Goal: Information Seeking & Learning: Find specific page/section

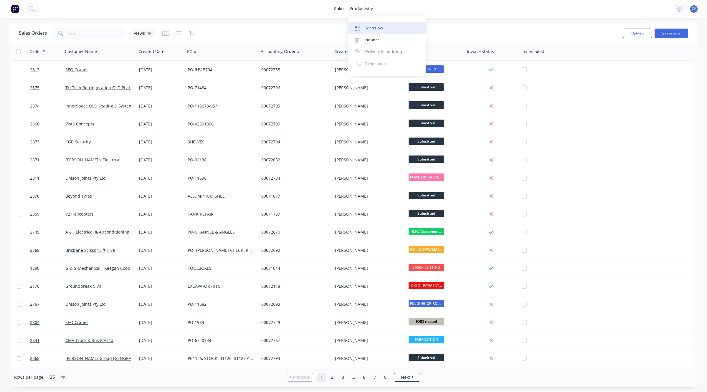
click at [369, 27] on div "Workflow" at bounding box center [374, 28] width 18 height 5
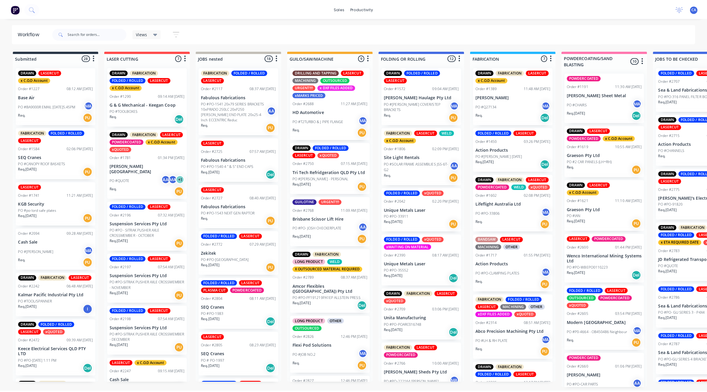
scroll to position [74, 0]
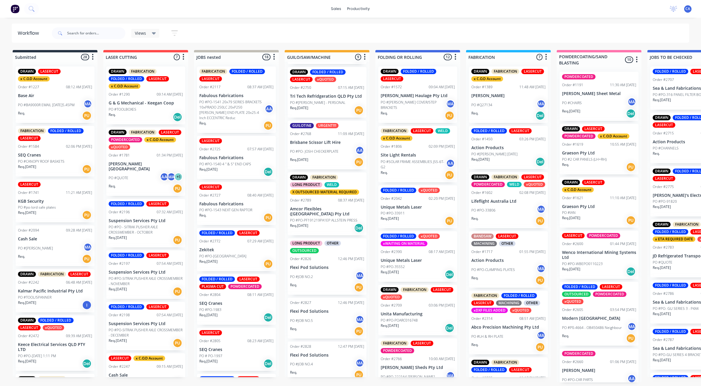
click at [324, 158] on div "Req. [DATE] PU" at bounding box center [327, 162] width 74 height 10
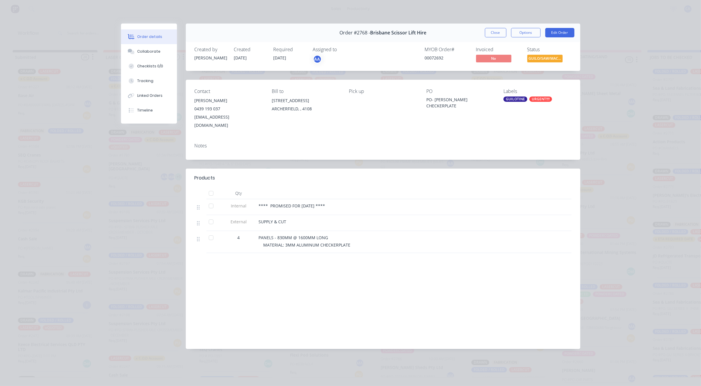
click at [143, 43] on button "Order details" at bounding box center [149, 36] width 56 height 15
click at [143, 47] on button "Collaborate" at bounding box center [149, 51] width 56 height 15
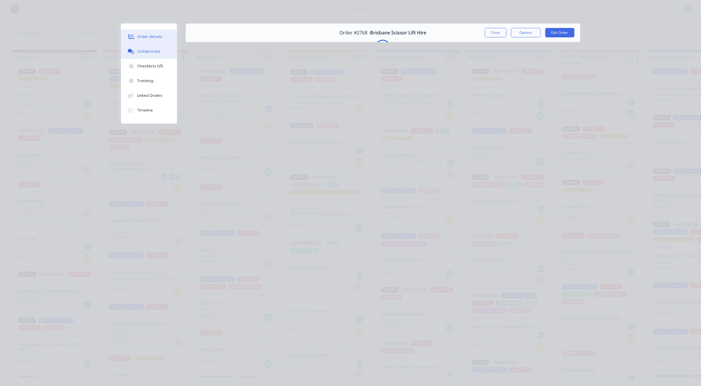
click at [158, 43] on button "Order details" at bounding box center [149, 36] width 56 height 15
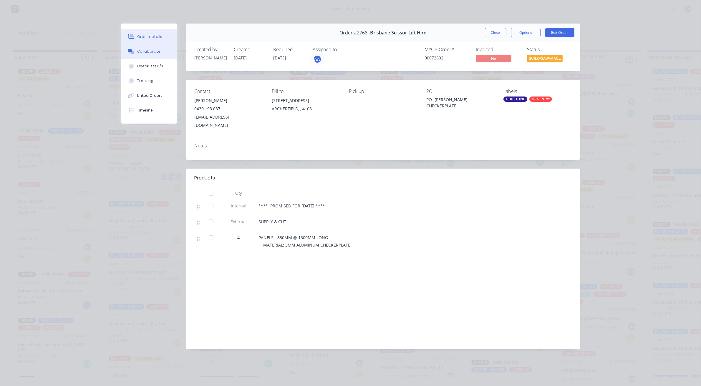
click at [153, 52] on div "Collaborate" at bounding box center [148, 51] width 23 height 5
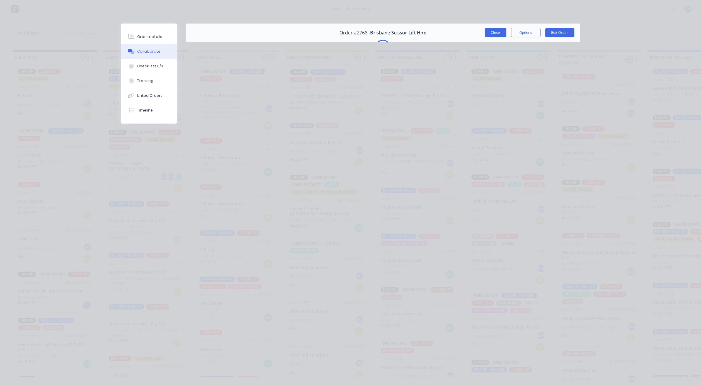
click at [497, 35] on button "Close" at bounding box center [496, 32] width 22 height 9
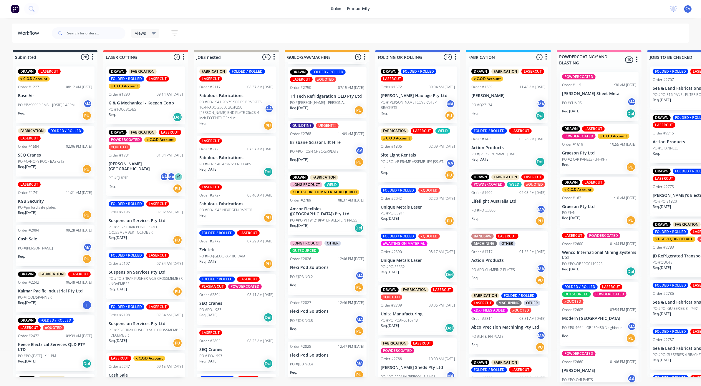
click at [319, 152] on p "PO #PO- JOSH CHECKERPLATE" at bounding box center [314, 151] width 49 height 5
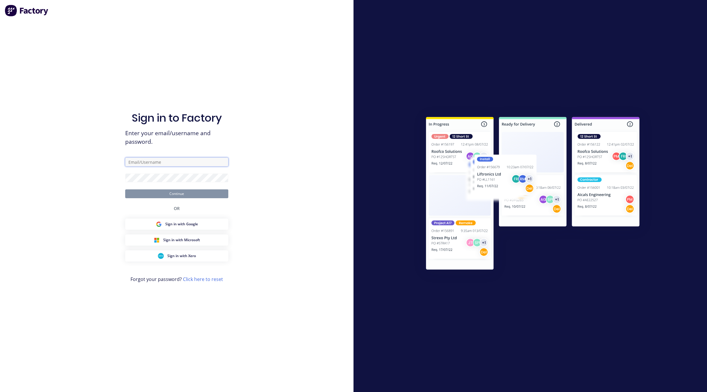
type input "[EMAIL_ADDRESS][DOMAIN_NAME]"
click at [188, 198] on div "Sign in to Factory Enter your email/username and password. [EMAIL_ADDRESS][DOMA…" at bounding box center [176, 201] width 103 height 371
click at [189, 196] on button "Continue" at bounding box center [176, 193] width 103 height 9
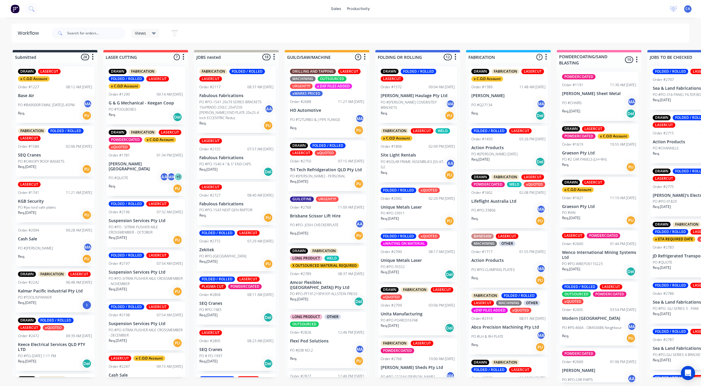
click at [329, 222] on div "PO #PO- [PERSON_NAME] AA" at bounding box center [327, 225] width 74 height 11
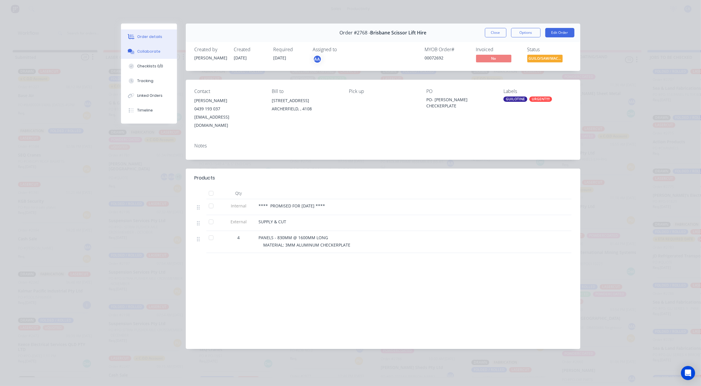
click at [141, 52] on div "Collaborate" at bounding box center [148, 51] width 23 height 5
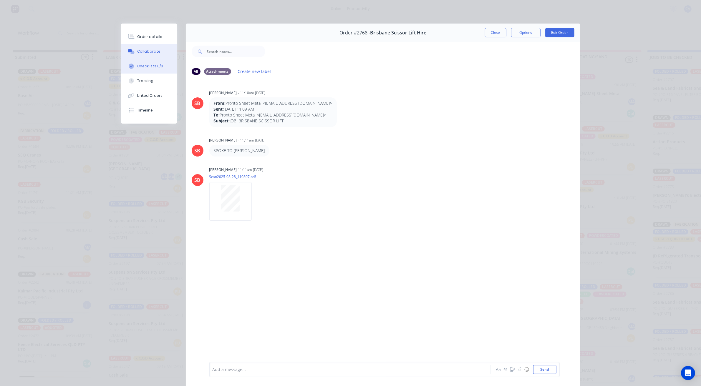
click at [143, 66] on div "Checklists 0/0" at bounding box center [150, 66] width 26 height 5
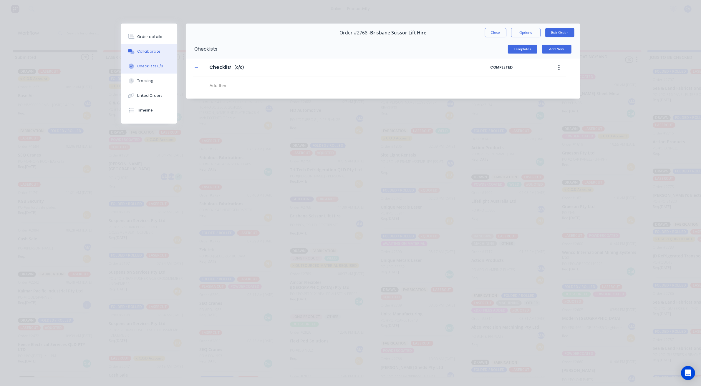
click at [143, 44] on button "Collaborate" at bounding box center [149, 51] width 56 height 15
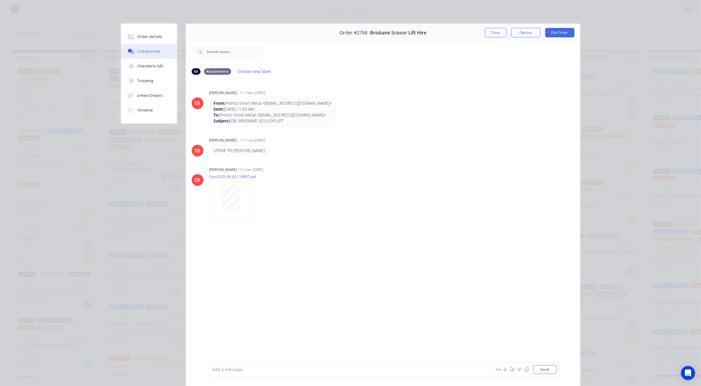
click at [333, 373] on div at bounding box center [342, 370] width 258 height 6
click at [153, 83] on button "Tracking" at bounding box center [149, 81] width 56 height 15
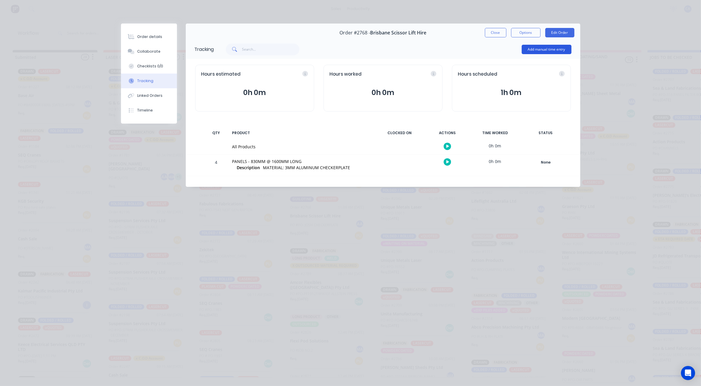
click at [535, 48] on button "Add manual time entry" at bounding box center [547, 49] width 50 height 9
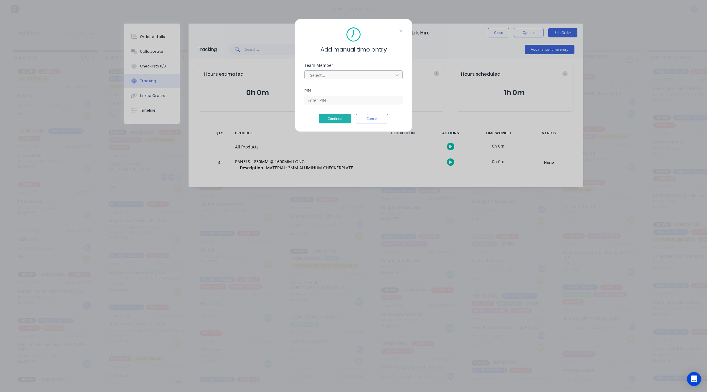
click at [348, 77] on div at bounding box center [349, 75] width 81 height 7
click at [323, 381] on div "[PERSON_NAME]" at bounding box center [350, 384] width 701 height 6
click at [328, 105] on input at bounding box center [353, 109] width 98 height 9
type input "3699"
click at [342, 119] on button "Continue" at bounding box center [335, 118] width 32 height 9
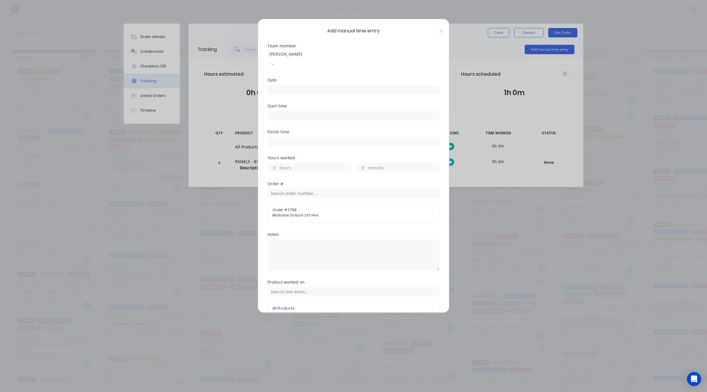
click at [289, 85] on input at bounding box center [353, 89] width 171 height 9
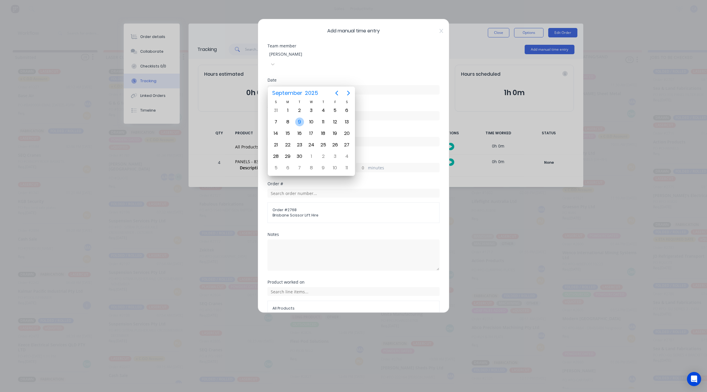
click at [299, 123] on div "9" at bounding box center [299, 122] width 9 height 9
type input "[DATE]"
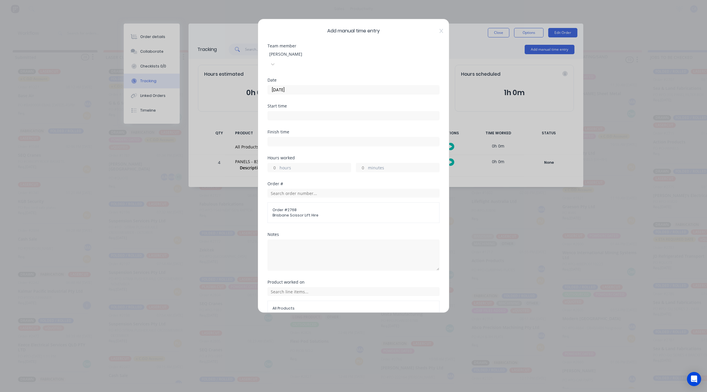
click at [357, 163] on input "minutes" at bounding box center [361, 167] width 10 height 9
type input "20"
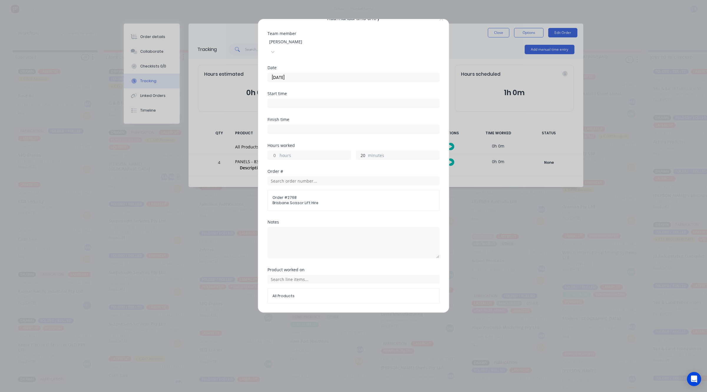
scroll to position [23, 0]
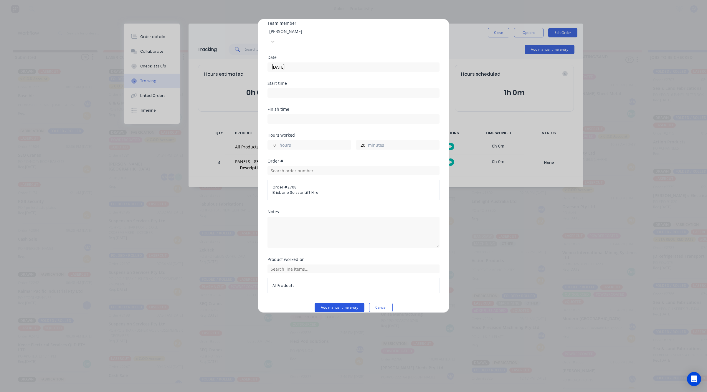
click at [349, 303] on button "Add manual time entry" at bounding box center [340, 307] width 50 height 9
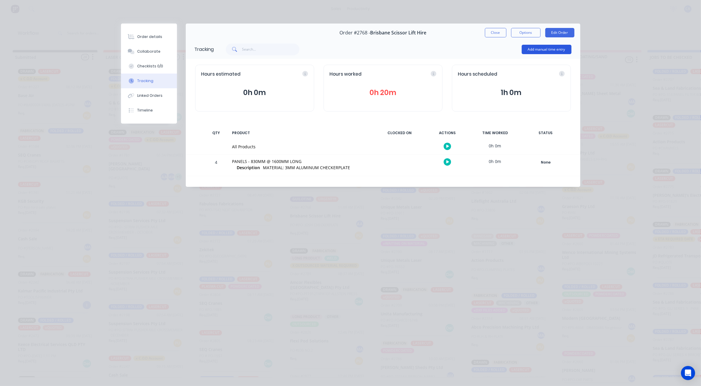
click at [539, 47] on button "Add manual time entry" at bounding box center [547, 49] width 50 height 9
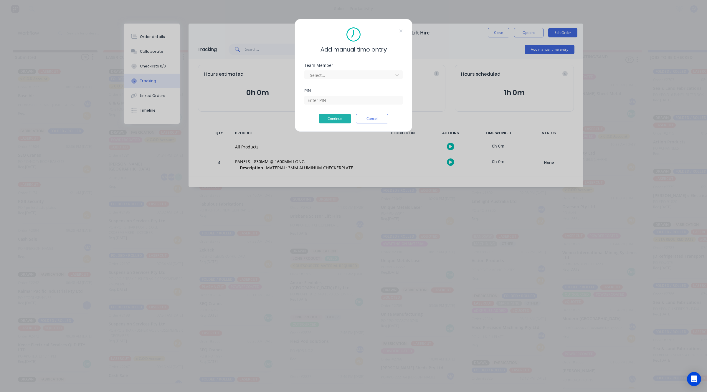
click at [371, 83] on div "Team Member Select..." at bounding box center [353, 75] width 98 height 25
click at [370, 81] on div "Team Member Select..." at bounding box center [353, 75] width 98 height 25
click at [368, 79] on div "Select..." at bounding box center [350, 75] width 84 height 9
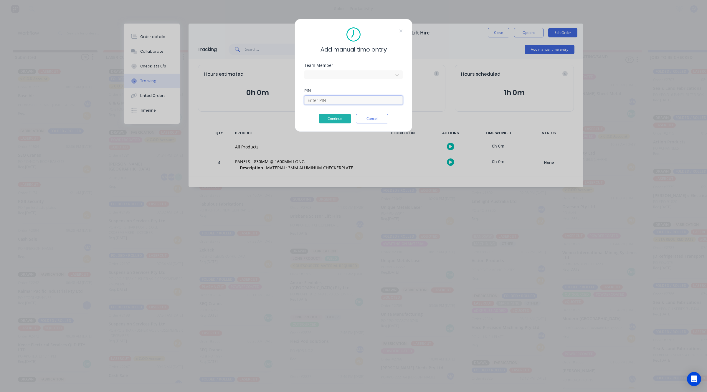
click at [324, 99] on input at bounding box center [353, 100] width 98 height 9
type input "0000"
click at [334, 123] on button "Continue" at bounding box center [335, 118] width 32 height 9
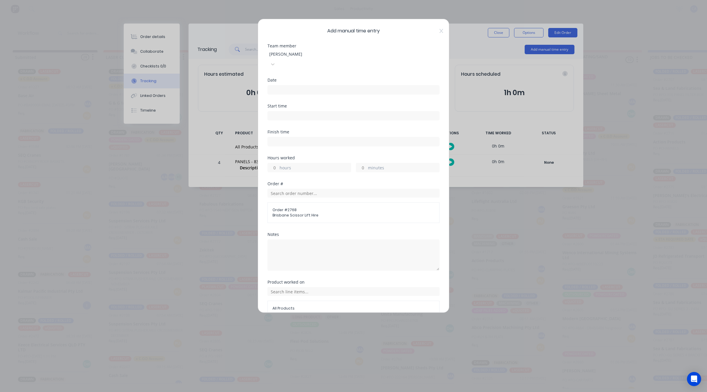
click at [284, 85] on input at bounding box center [353, 89] width 171 height 9
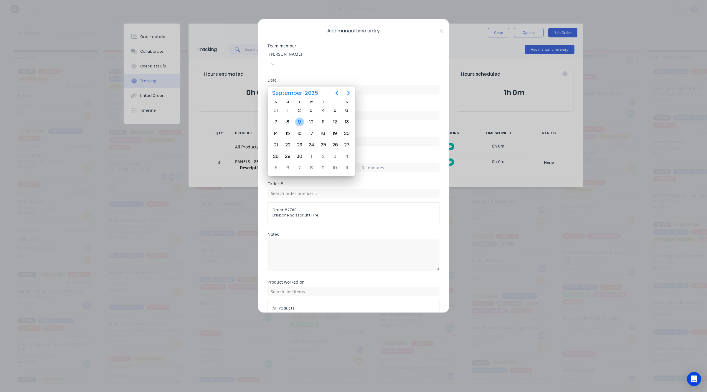
click at [296, 123] on div "9" at bounding box center [299, 122] width 9 height 9
type input "[DATE]"
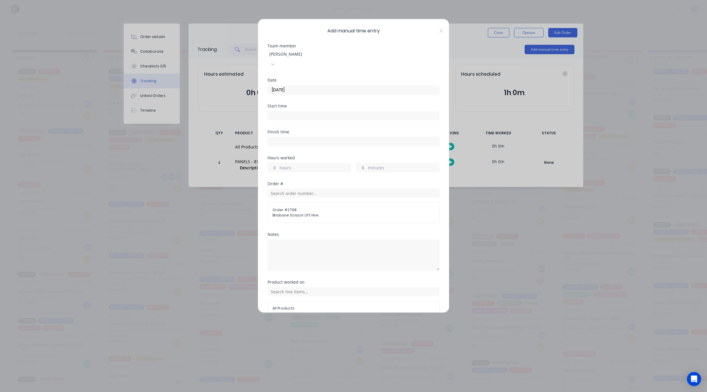
click at [359, 163] on input "minutes" at bounding box center [361, 167] width 10 height 9
type input "20"
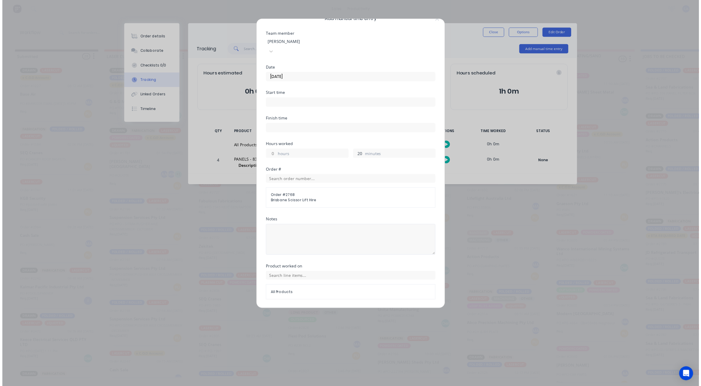
scroll to position [23, 0]
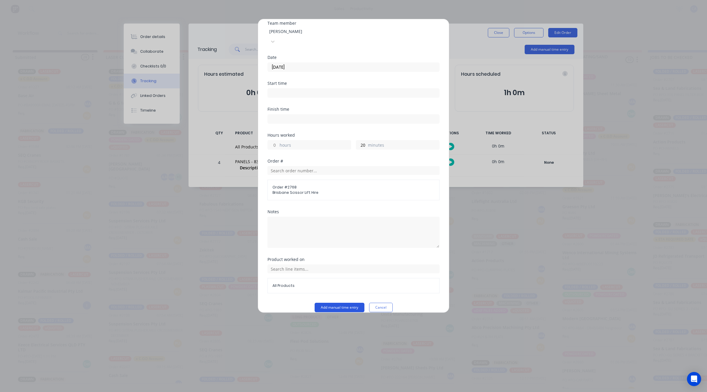
click at [351, 303] on button "Add manual time entry" at bounding box center [340, 307] width 50 height 9
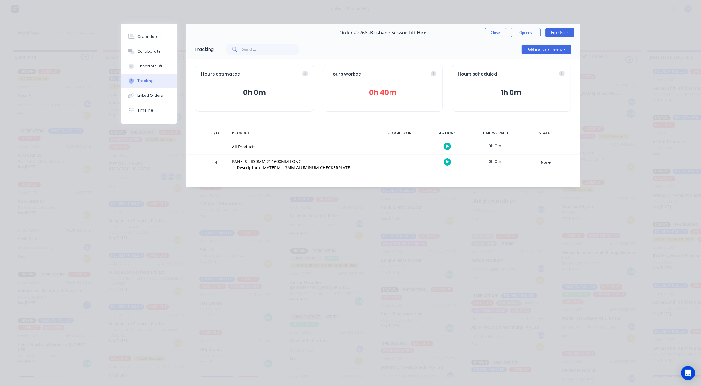
scroll to position [2, 0]
click at [501, 34] on button "Close" at bounding box center [496, 32] width 22 height 9
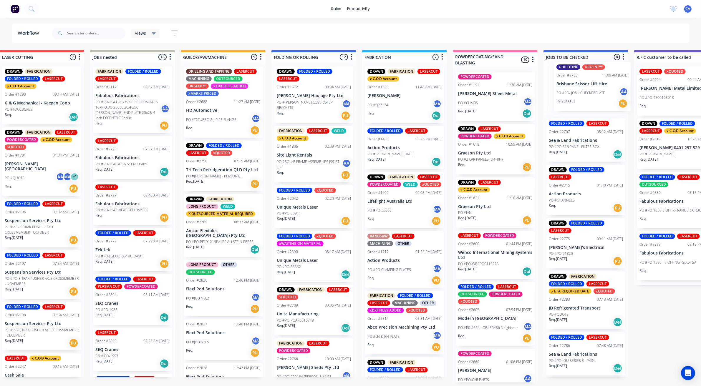
drag, startPoint x: 324, startPoint y: 211, endPoint x: 566, endPoint y: 92, distance: 269.8
click at [567, 92] on div "Submitted 28 Sort By Created date Required date Order number Customer name Most…" at bounding box center [682, 216] width 1580 height 333
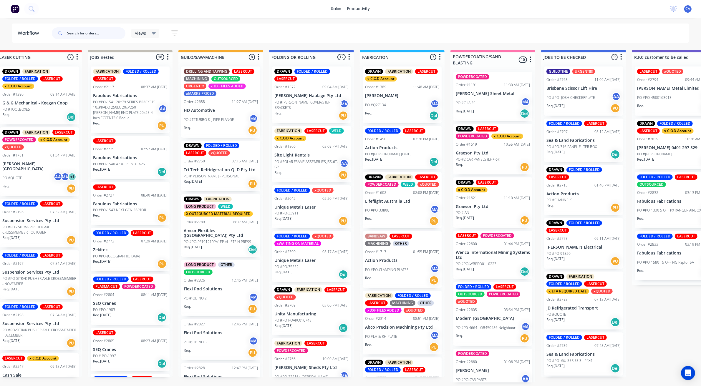
click at [98, 32] on input "text" at bounding box center [96, 33] width 58 height 12
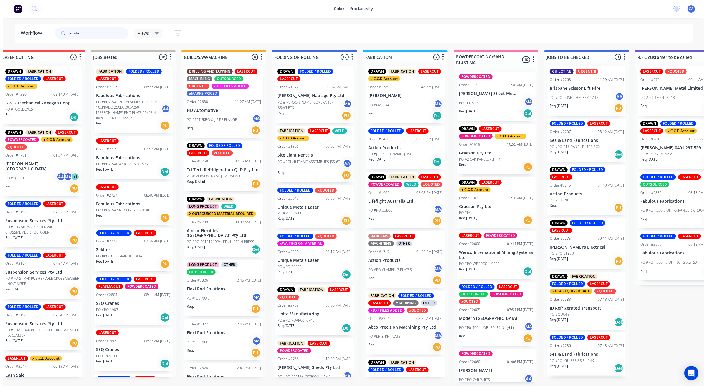
scroll to position [0, 0]
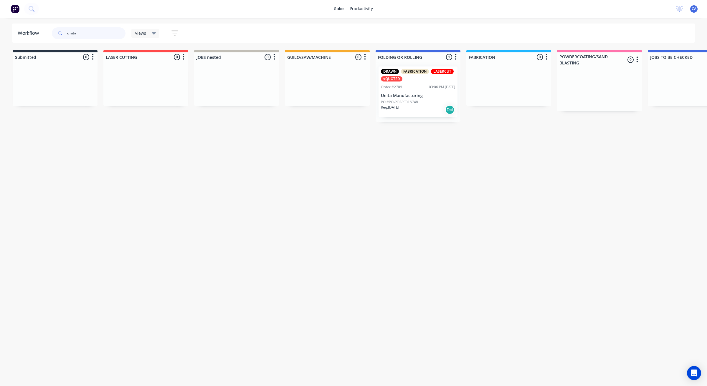
type input "unita"
click at [428, 90] on div "DRAWN FABRICATION LASERCUT xQUOTED Order #2709 03:06 PM [DATE] Unita Manufactur…" at bounding box center [417, 92] width 79 height 51
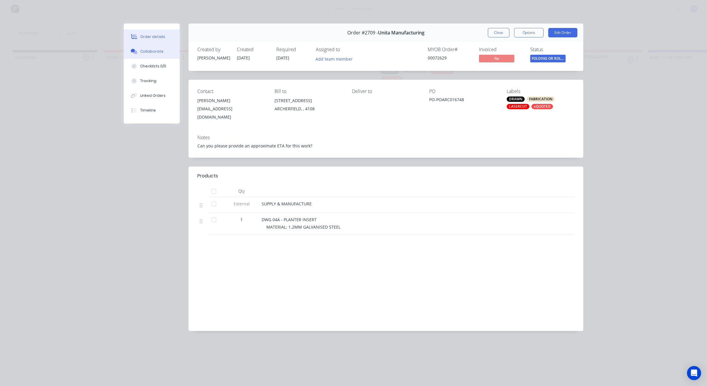
click at [152, 51] on div "Collaborate" at bounding box center [151, 51] width 23 height 5
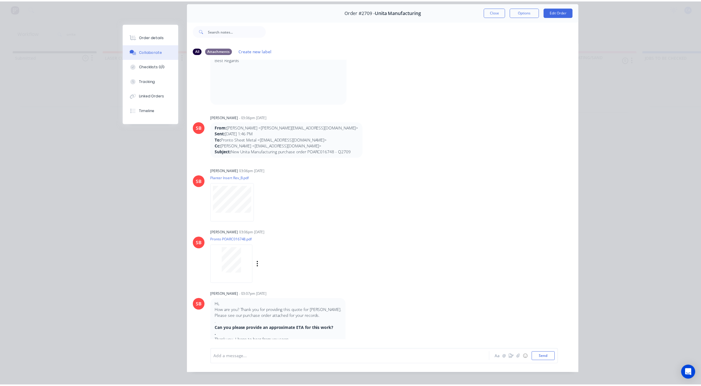
scroll to position [32, 0]
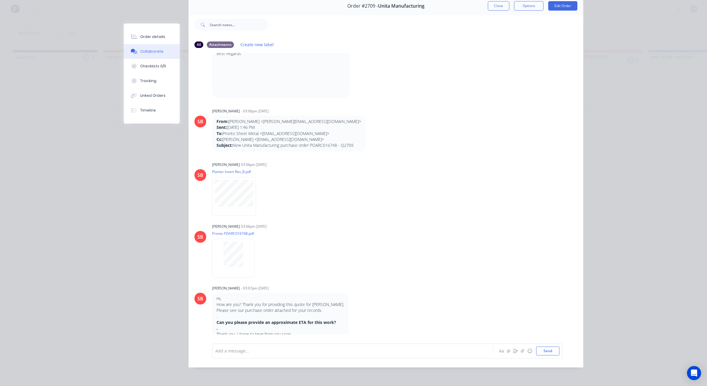
click at [506, 5] on div "Close Options Edit Order" at bounding box center [533, 5] width 90 height 9
click at [503, 4] on button "Close" at bounding box center [499, 5] width 22 height 9
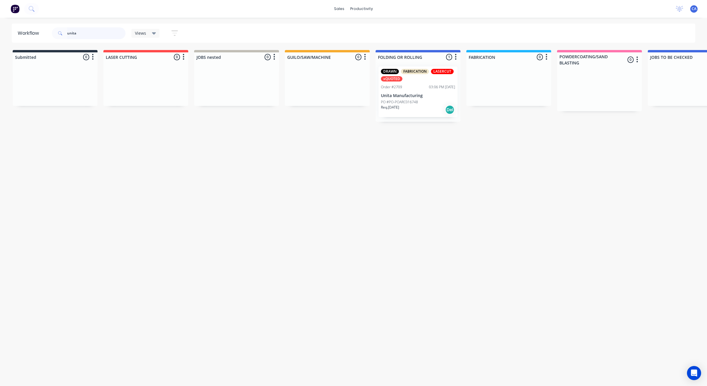
click at [51, 34] on div "unita Views Save new view None (Default) edit Show/Hide statuses Show line item…" at bounding box center [118, 33] width 134 height 18
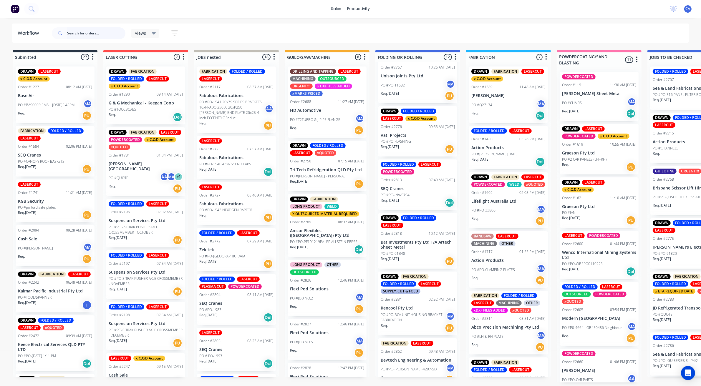
scroll to position [368, 0]
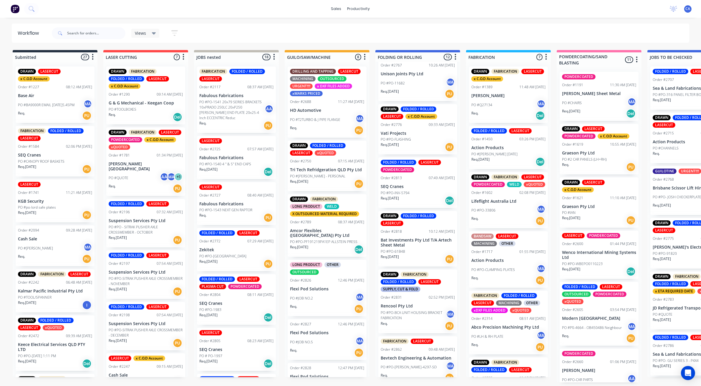
click at [416, 148] on div "Req. [DATE] PU" at bounding box center [418, 147] width 74 height 10
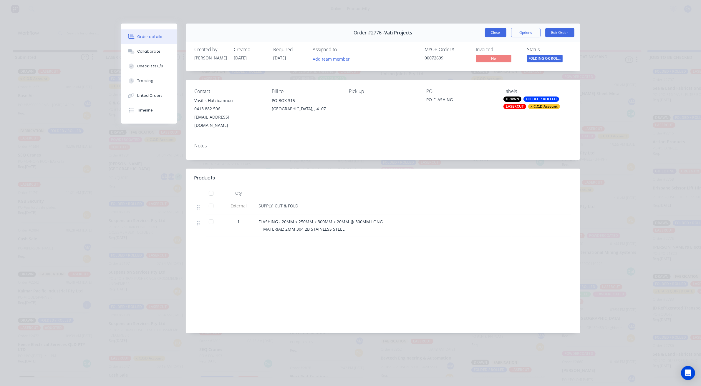
click at [491, 33] on button "Close" at bounding box center [496, 32] width 22 height 9
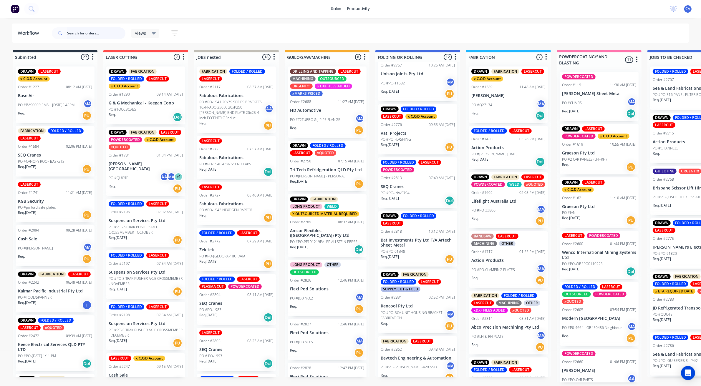
scroll to position [375, 0]
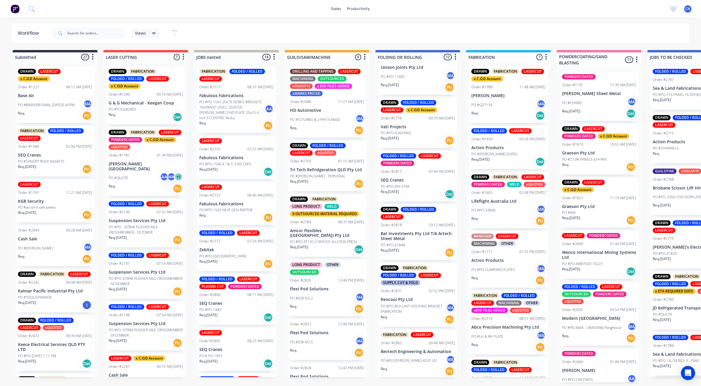
click at [413, 249] on div "Req. [DATE] PU" at bounding box center [418, 253] width 74 height 10
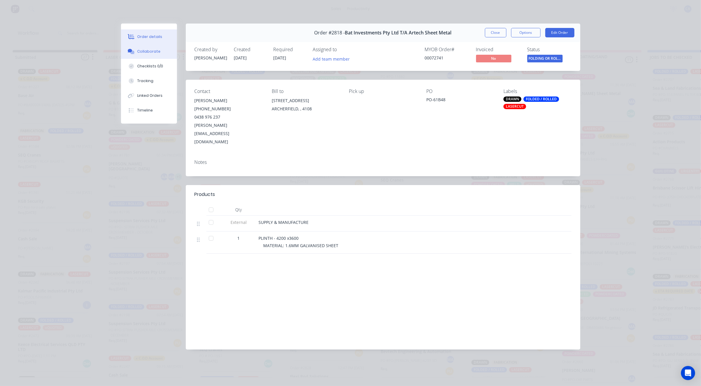
click at [152, 50] on div "Collaborate" at bounding box center [148, 51] width 23 height 5
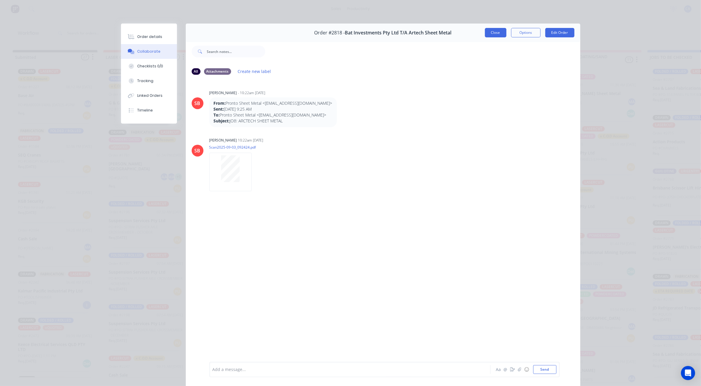
click at [493, 31] on button "Close" at bounding box center [496, 32] width 22 height 9
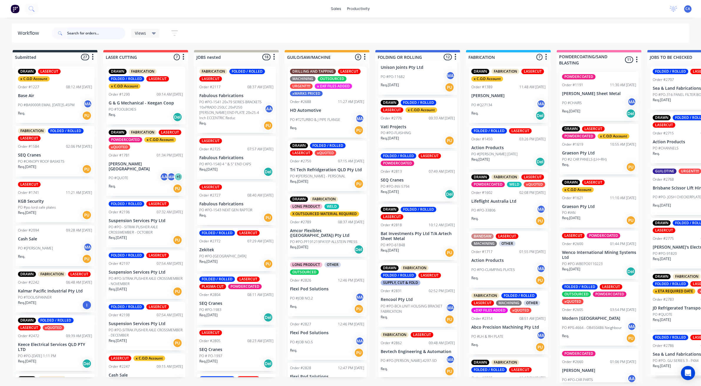
scroll to position [2, 0]
click at [420, 315] on div "Req. PU" at bounding box center [418, 320] width 74 height 10
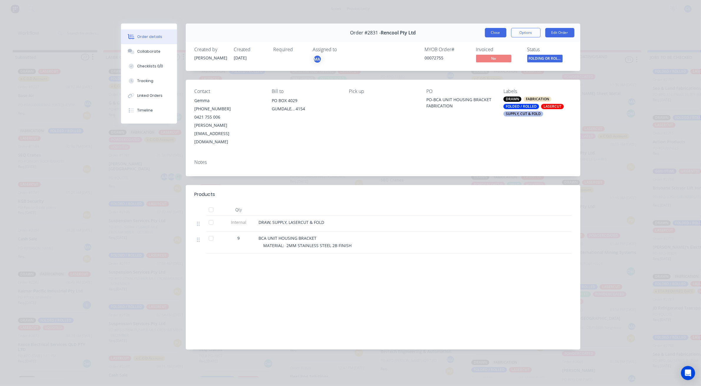
click at [488, 30] on button "Close" at bounding box center [496, 32] width 22 height 9
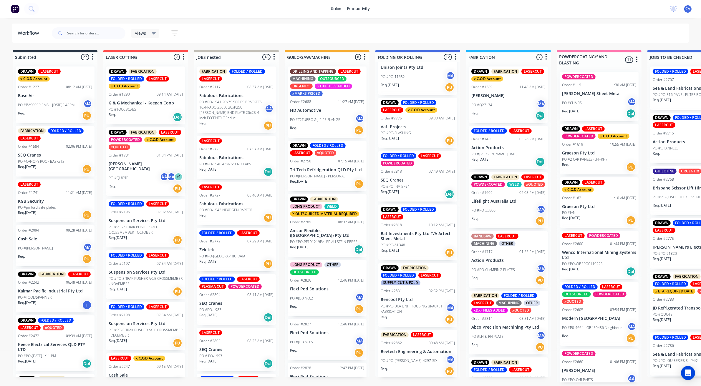
click at [399, 351] on p "Bevtech Engineering & Automation" at bounding box center [418, 352] width 74 height 5
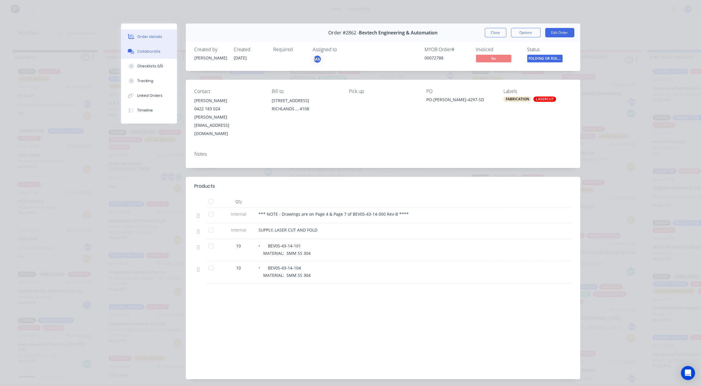
click at [157, 55] on button "Collaborate" at bounding box center [149, 51] width 56 height 15
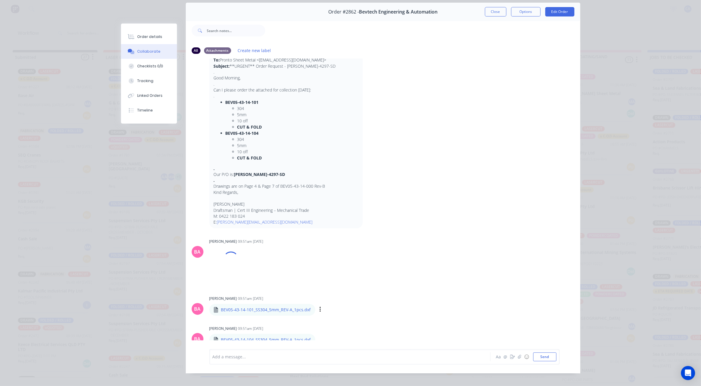
scroll to position [32, 0]
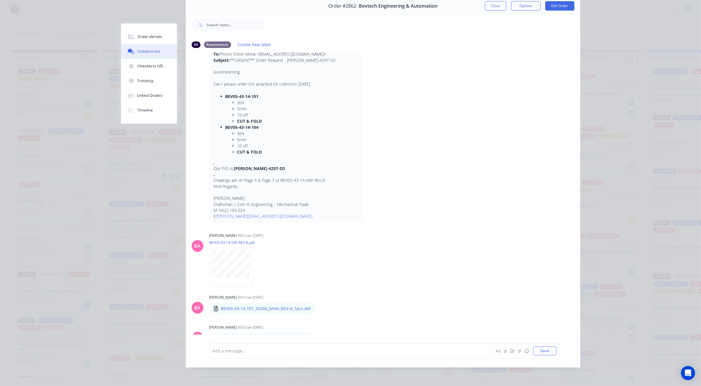
click at [486, 5] on div "Order #2862 - Bevtech Engineering & Automation Close Options Edit Order" at bounding box center [383, 6] width 395 height 19
click at [487, 4] on button "Close" at bounding box center [496, 5] width 22 height 9
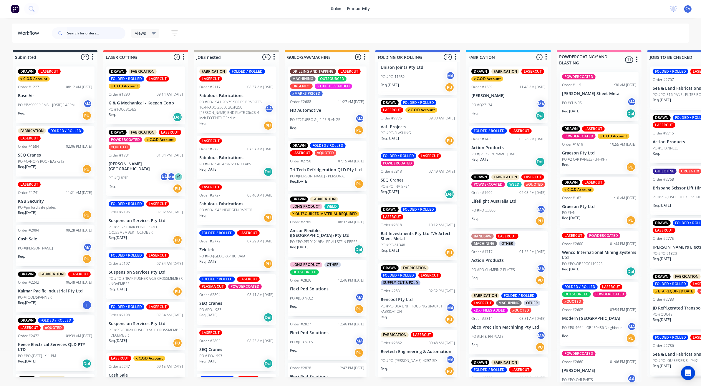
click at [78, 34] on input "text" at bounding box center [96, 33] width 58 height 12
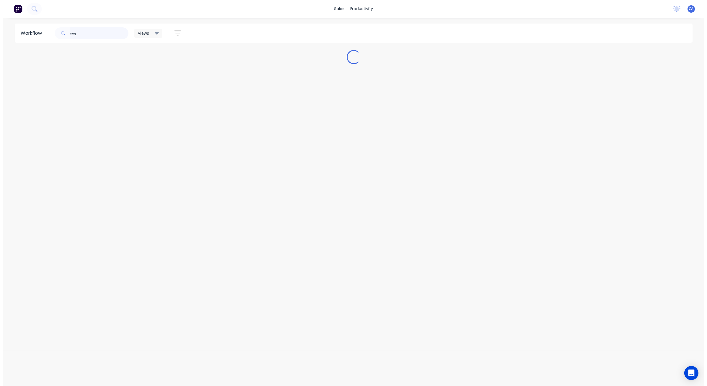
scroll to position [0, 0]
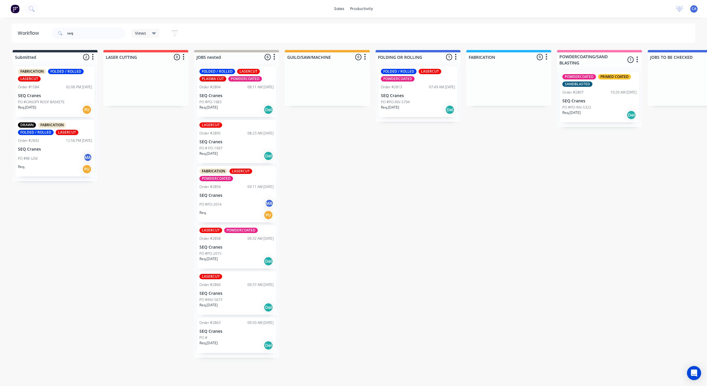
click at [404, 103] on p "PO #PO-INV-5794" at bounding box center [395, 102] width 29 height 5
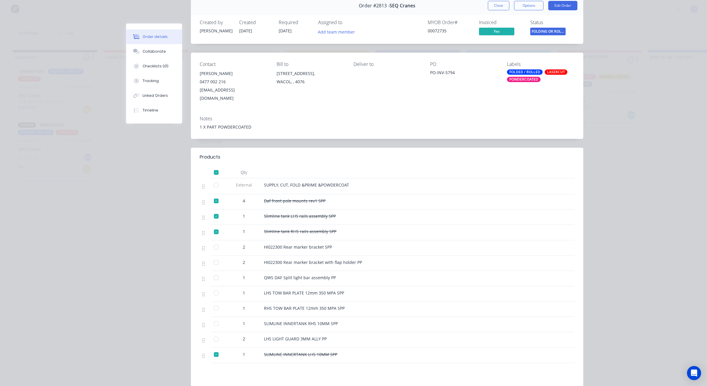
scroll to position [110, 0]
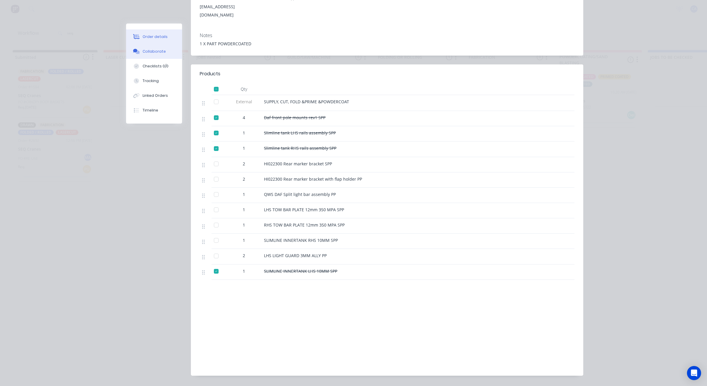
click at [148, 51] on div "Collaborate" at bounding box center [154, 51] width 23 height 5
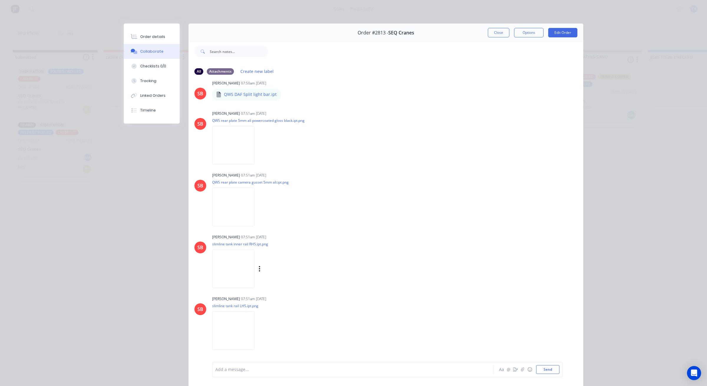
scroll to position [626, 0]
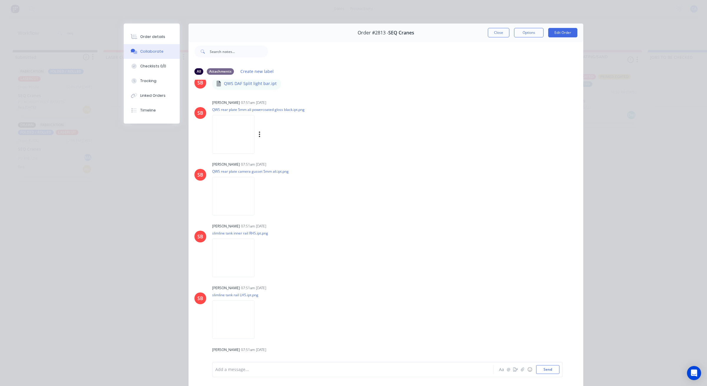
click at [234, 131] on img at bounding box center [233, 134] width 42 height 39
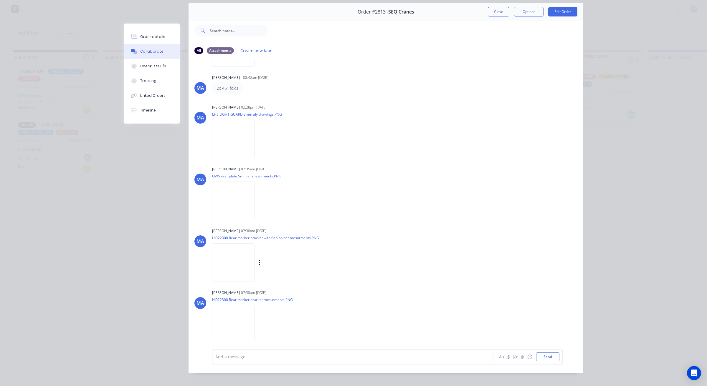
scroll to position [32, 0]
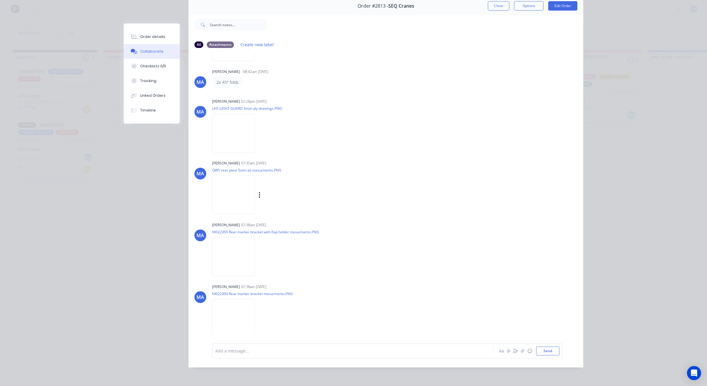
click at [251, 195] on img at bounding box center [233, 195] width 42 height 39
click at [500, 4] on button "Close" at bounding box center [499, 5] width 22 height 9
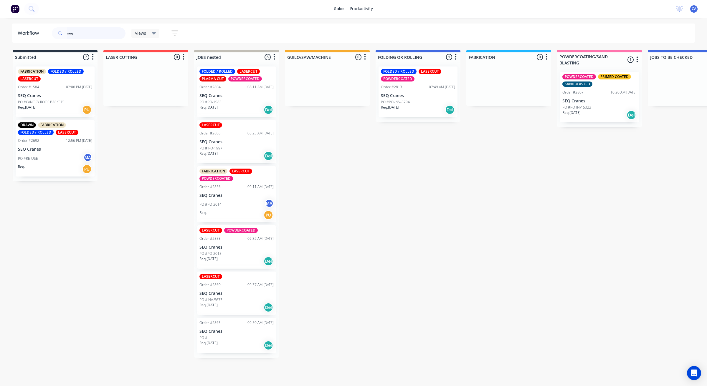
drag, startPoint x: 36, startPoint y: 29, endPoint x: 28, endPoint y: 29, distance: 8.0
click at [28, 29] on header "Workflow seq Views Save new view None (Default) edit Show/Hide statuses Show li…" at bounding box center [354, 33] width 684 height 19
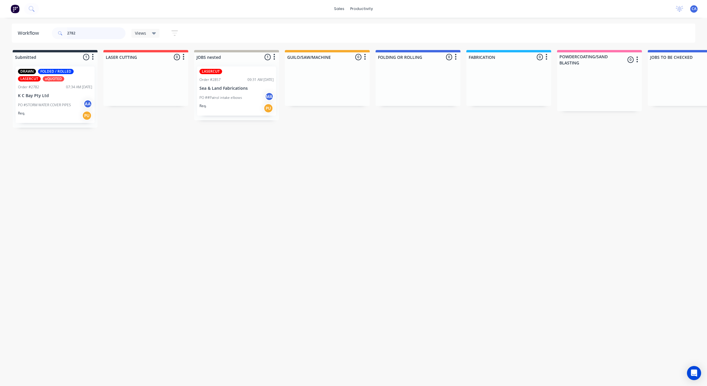
type input "2782"
click at [59, 100] on div "PO #STORM WATER COVER PIPES AA" at bounding box center [55, 105] width 74 height 11
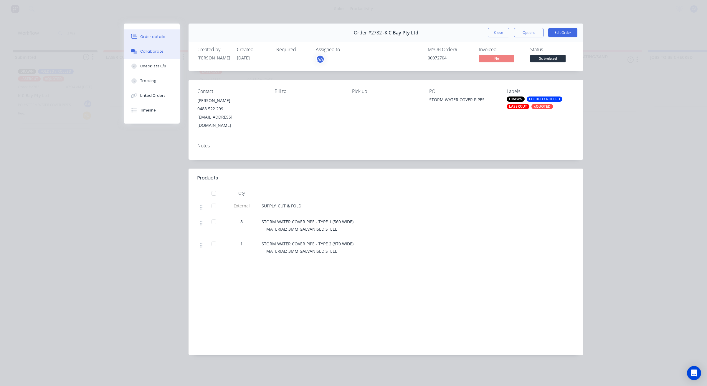
click at [164, 52] on button "Collaborate" at bounding box center [152, 51] width 56 height 15
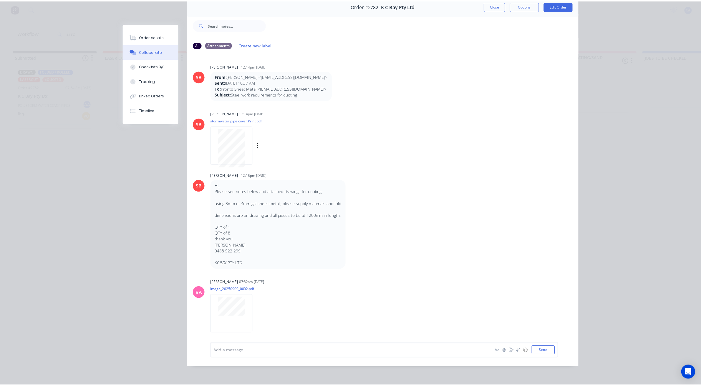
scroll to position [0, 0]
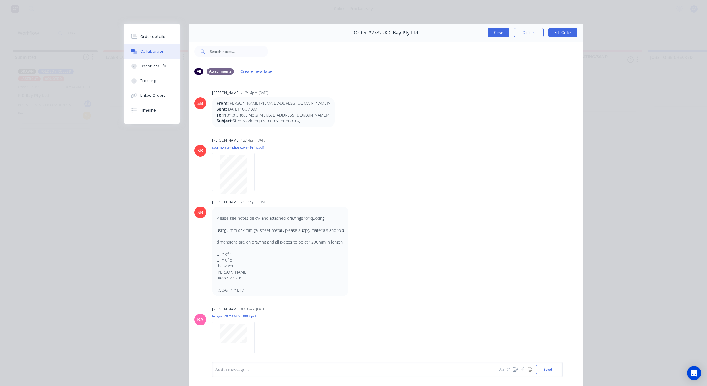
click at [491, 34] on button "Close" at bounding box center [499, 32] width 22 height 9
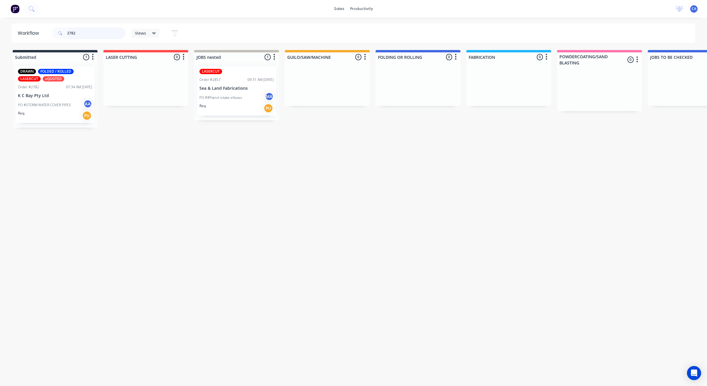
drag, startPoint x: 75, startPoint y: 37, endPoint x: 16, endPoint y: 37, distance: 58.6
click at [24, 40] on header "Workflow 2782 Views Save new view None (Default) edit Show/Hide statuses Show l…" at bounding box center [354, 33] width 684 height 19
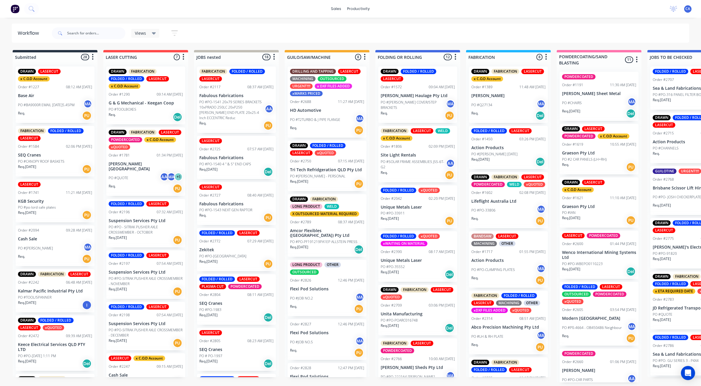
drag, startPoint x: 534, startPoint y: 167, endPoint x: 479, endPoint y: 161, distance: 55.4
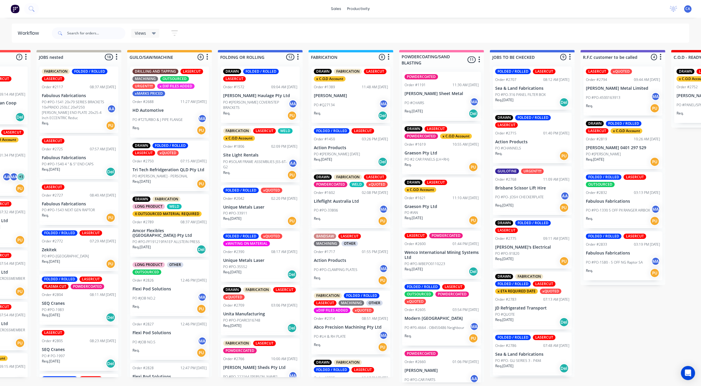
drag, startPoint x: 491, startPoint y: 159, endPoint x: 531, endPoint y: 162, distance: 39.9
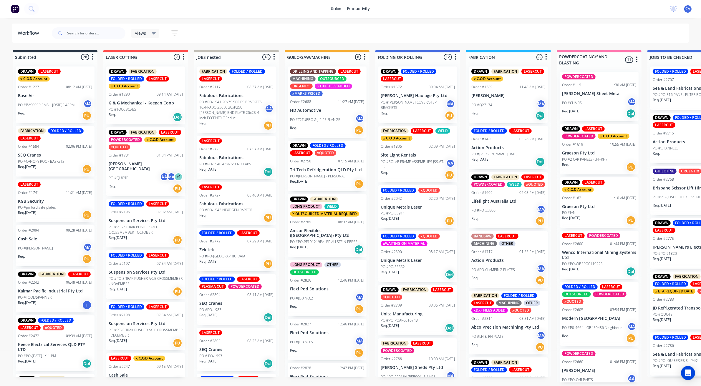
drag, startPoint x: 309, startPoint y: 206, endPoint x: 258, endPoint y: 199, distance: 51.4
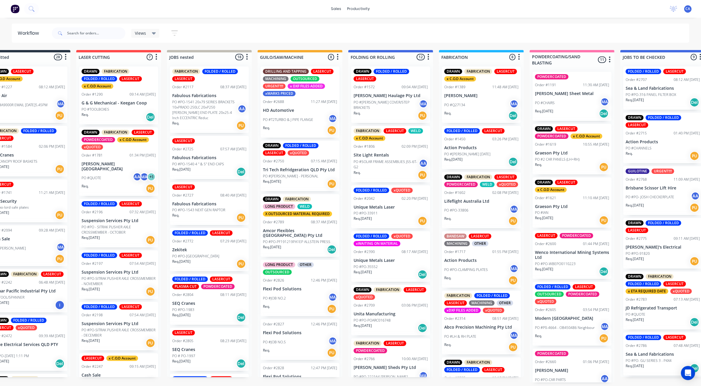
scroll to position [0, 75]
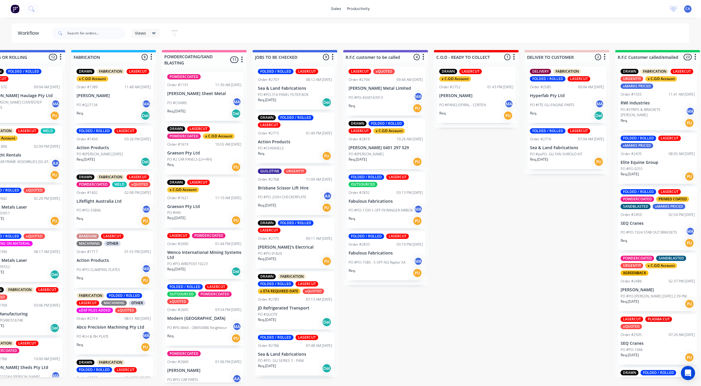
drag, startPoint x: 136, startPoint y: 210, endPoint x: 161, endPoint y: 214, distance: 25.1
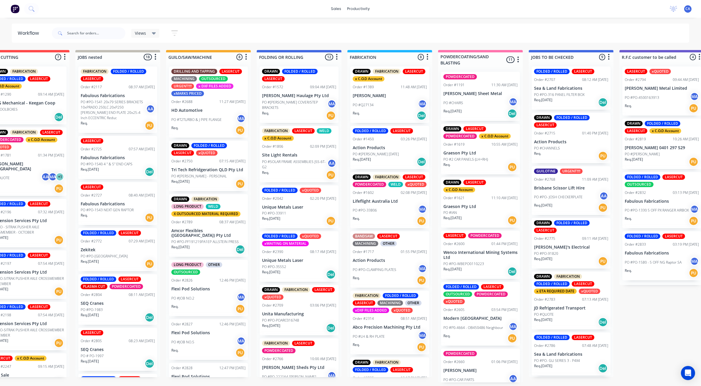
scroll to position [0, 0]
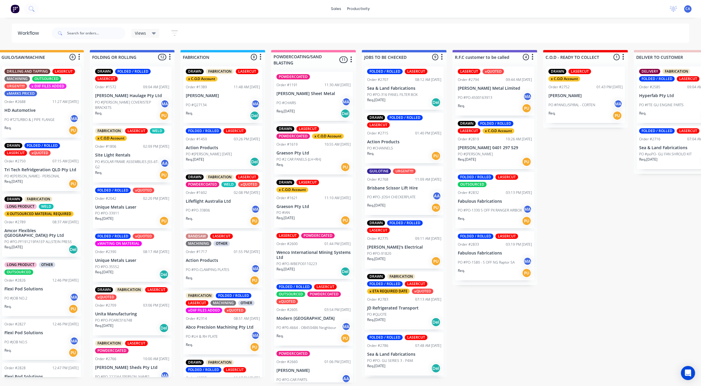
drag, startPoint x: 231, startPoint y: 184, endPoint x: 272, endPoint y: 175, distance: 42.4
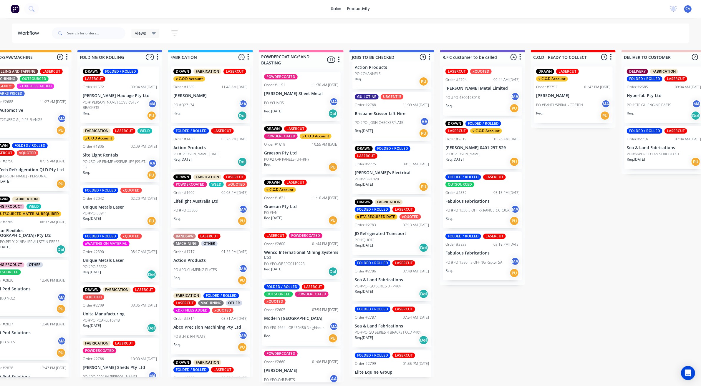
scroll to position [25, 0]
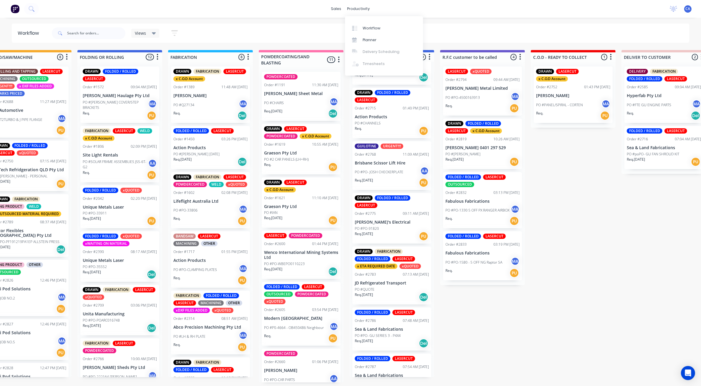
click at [326, 4] on div "sales productivity sales Sales Orders Customers Price Level Manager productivit…" at bounding box center [350, 9] width 701 height 18
click at [333, 6] on div "sales" at bounding box center [336, 8] width 16 height 9
click at [356, 39] on div "Customers" at bounding box center [358, 39] width 21 height 5
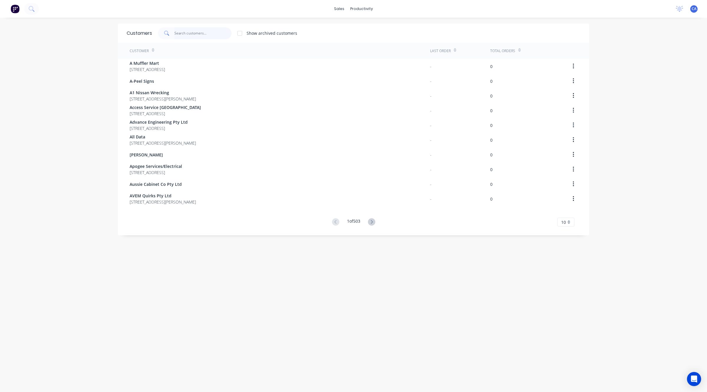
click at [175, 35] on input "text" at bounding box center [202, 33] width 57 height 12
drag, startPoint x: 192, startPoint y: 34, endPoint x: 163, endPoint y: 28, distance: 28.9
click at [163, 28] on div "irp" at bounding box center [195, 33] width 74 height 12
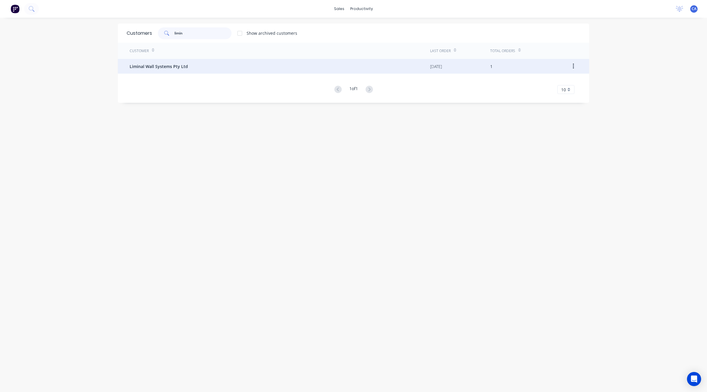
type input "limin"
click at [170, 62] on div "Liminal Wall Systems Pty Ltd" at bounding box center [280, 66] width 300 height 15
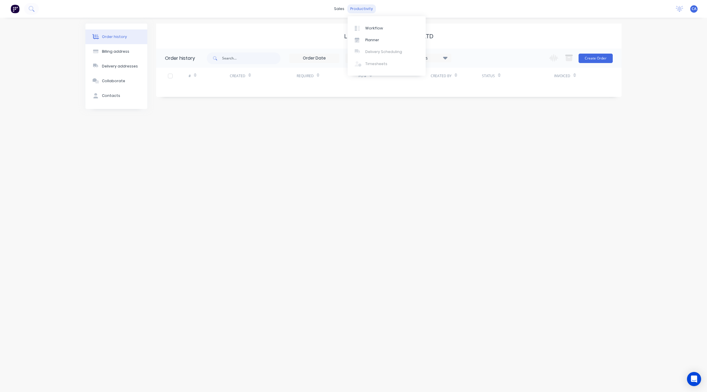
click at [358, 7] on div "productivity" at bounding box center [361, 8] width 29 height 9
click at [340, 7] on div "sales" at bounding box center [339, 8] width 16 height 9
click at [345, 8] on div "sales" at bounding box center [339, 8] width 16 height 9
click at [366, 38] on div "Customers" at bounding box center [360, 39] width 21 height 5
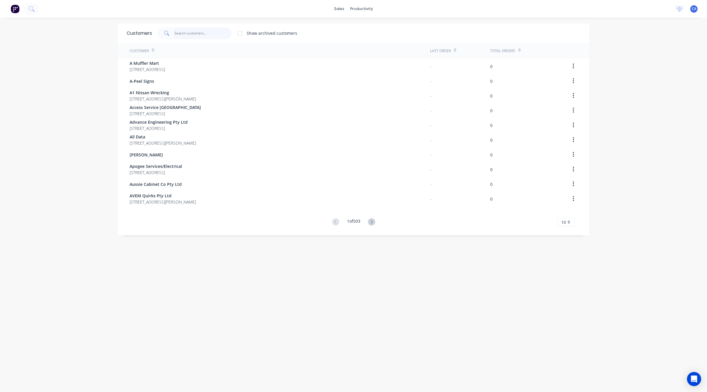
click at [200, 33] on input "text" at bounding box center [202, 33] width 57 height 12
type input "R"
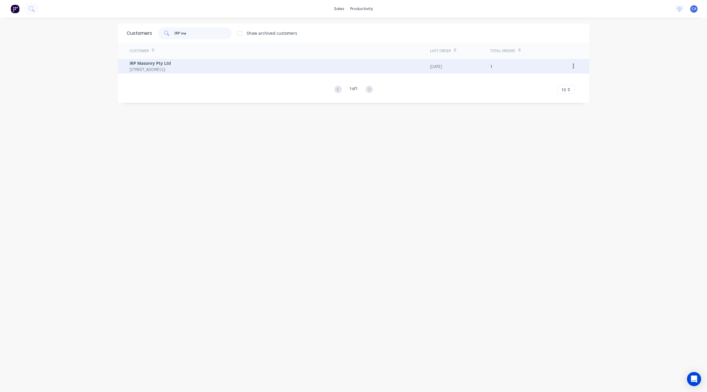
type input "IRP ma"
click at [207, 60] on div "IRP Masonry Pty Ltd [STREET_ADDRESS]" at bounding box center [280, 66] width 300 height 15
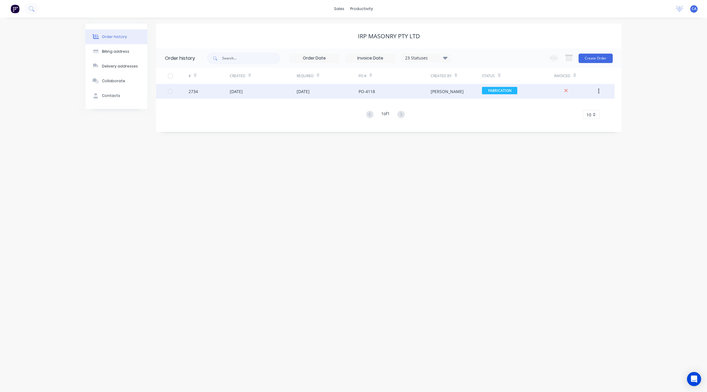
click at [371, 96] on div "PO-4118" at bounding box center [394, 91] width 72 height 15
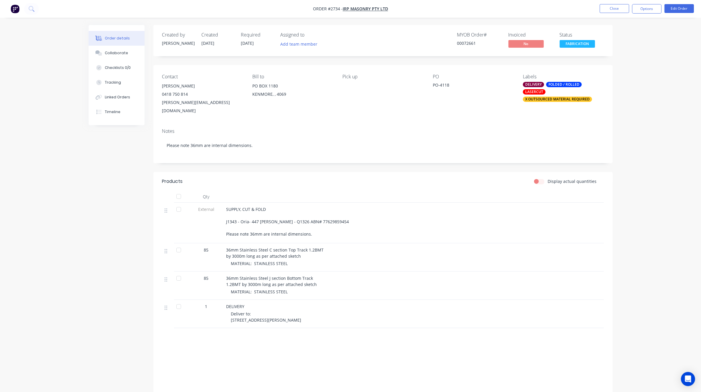
click at [583, 39] on div "FABRICATION" at bounding box center [577, 34] width 27 height 11
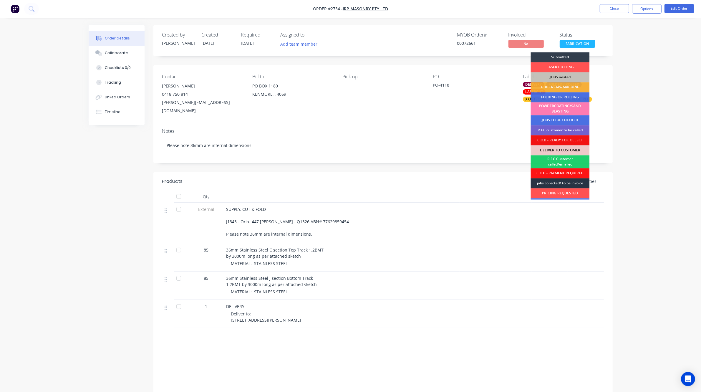
click at [568, 182] on div "jobs collected/ to be invoice" at bounding box center [560, 183] width 59 height 10
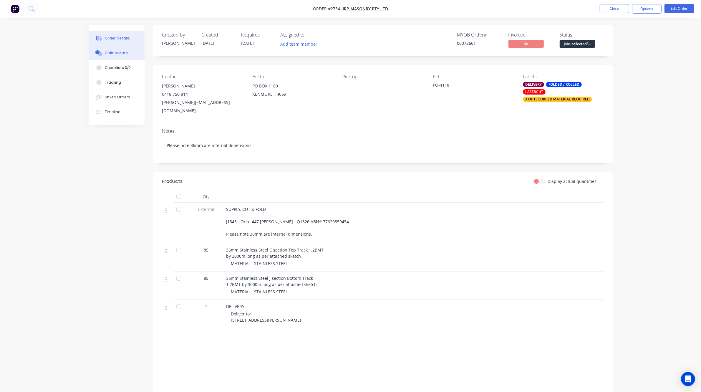
click at [131, 54] on button "Collaborate" at bounding box center [117, 53] width 56 height 15
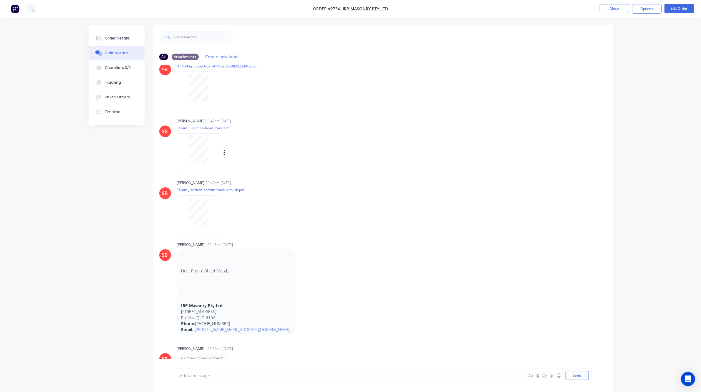
scroll to position [74, 0]
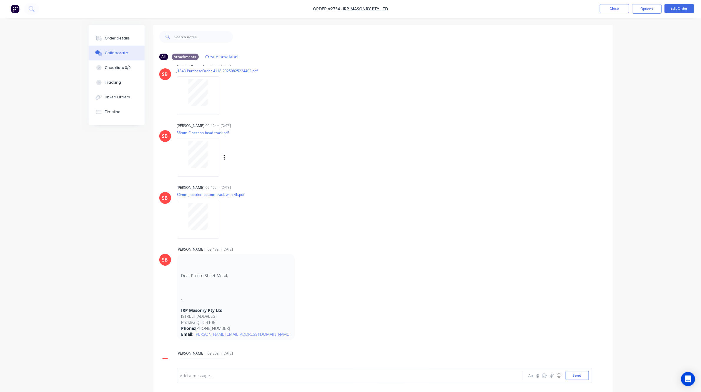
click at [210, 160] on div at bounding box center [198, 154] width 37 height 27
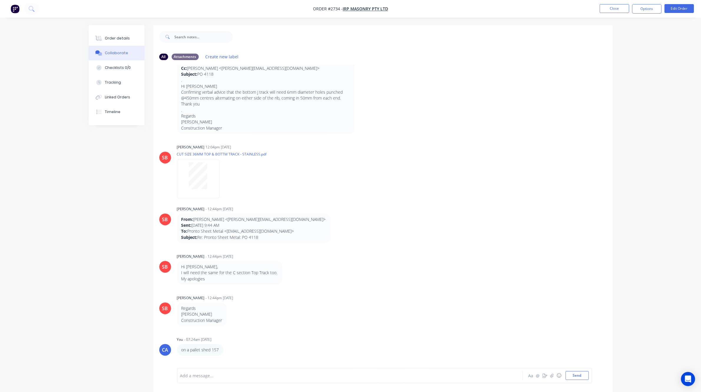
scroll to position [515, 0]
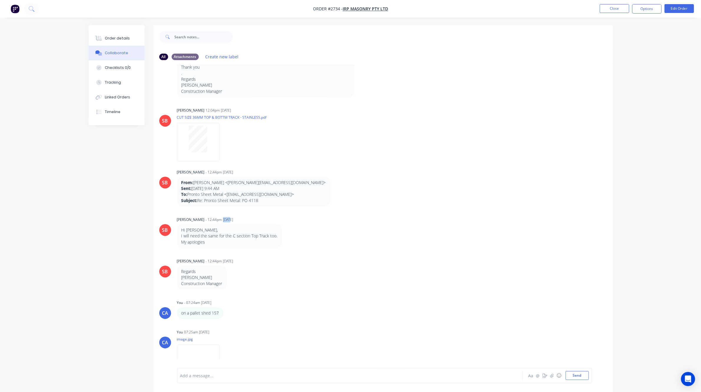
drag, startPoint x: 225, startPoint y: 213, endPoint x: 217, endPoint y: 212, distance: 8.3
click at [217, 217] on div "- 12:44pm [DATE]" at bounding box center [220, 219] width 28 height 5
click at [257, 227] on p "Hi [PERSON_NAME]," at bounding box center [229, 230] width 96 height 6
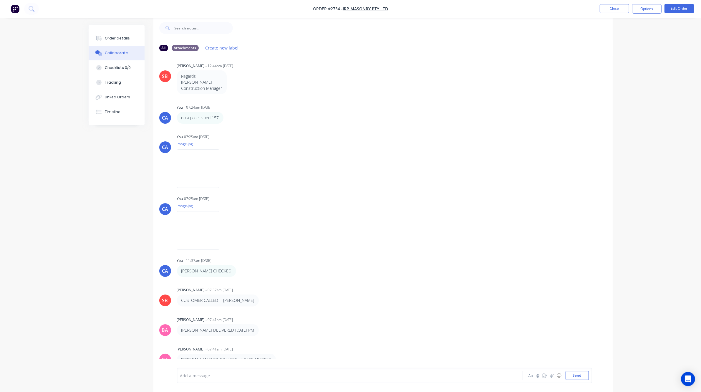
scroll to position [591, 0]
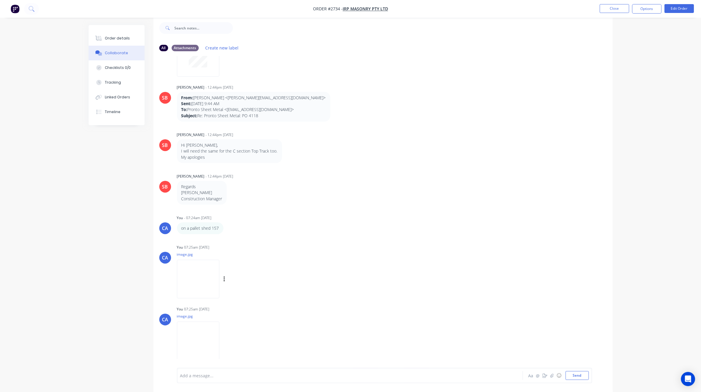
click at [213, 272] on img at bounding box center [198, 279] width 42 height 39
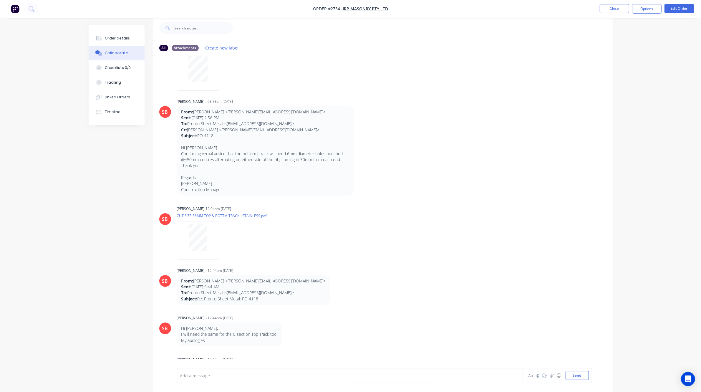
scroll to position [371, 0]
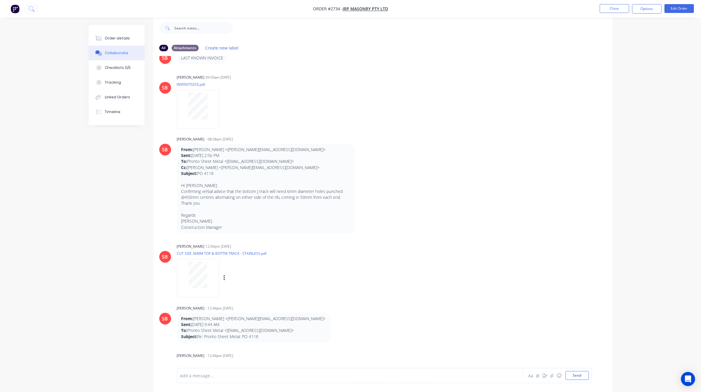
click at [208, 259] on div at bounding box center [198, 278] width 42 height 39
click at [611, 5] on button "Close" at bounding box center [614, 8] width 29 height 9
